Goal: Task Accomplishment & Management: Manage account settings

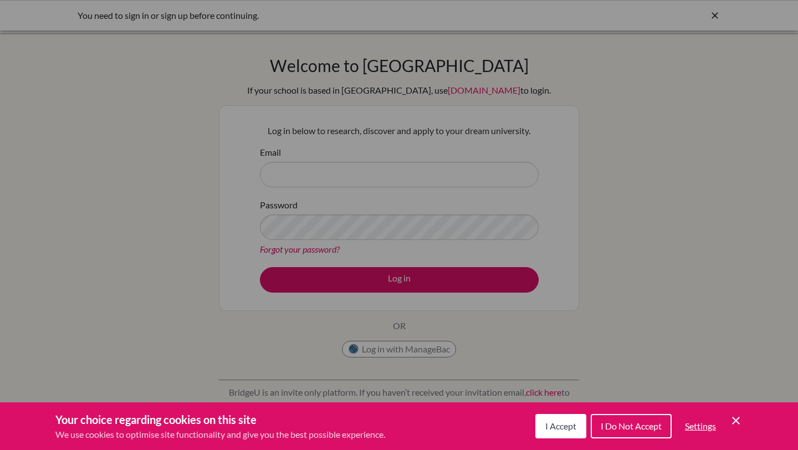
click at [560, 421] on span "I Accept" at bounding box center [560, 425] width 31 height 11
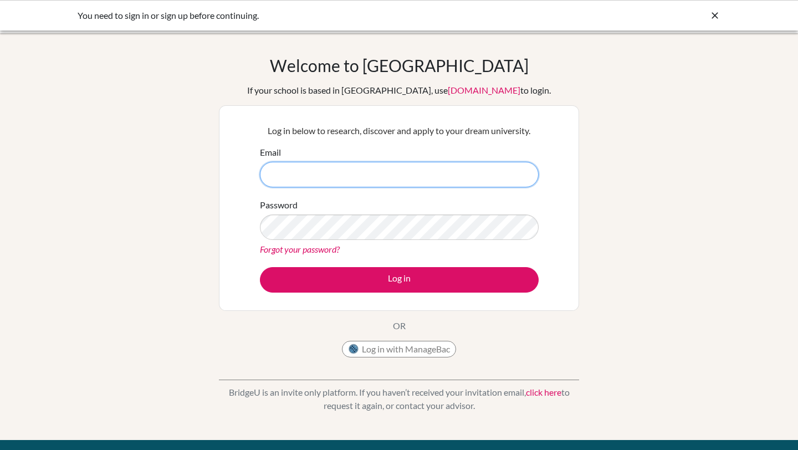
click at [371, 181] on input "Email" at bounding box center [399, 174] width 279 height 25
click at [359, 171] on input "Email" at bounding box center [399, 174] width 279 height 25
click at [395, 346] on button "Log in with ManageBac" at bounding box center [399, 349] width 114 height 17
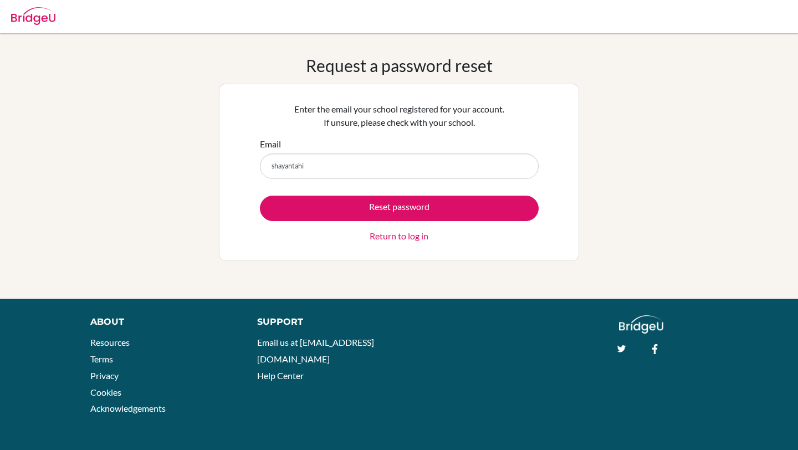
type input "shayantahir"
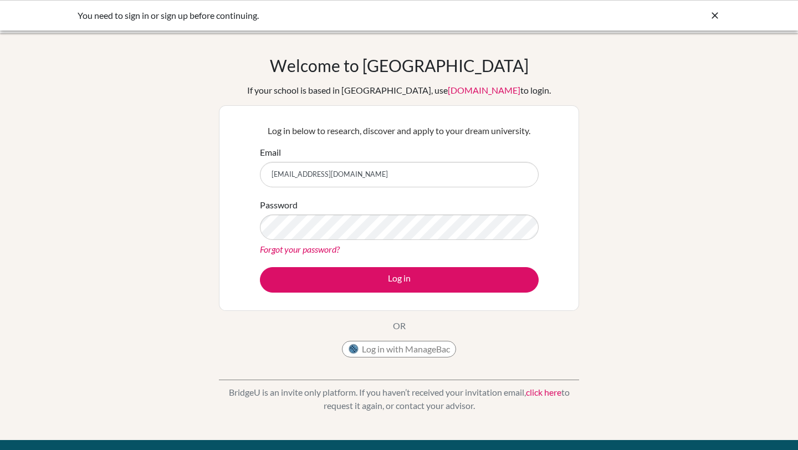
type input "stahir2026@las.edu.pk"
click at [260, 267] on button "Log in" at bounding box center [399, 279] width 279 height 25
